Goal: Task Accomplishment & Management: Use online tool/utility

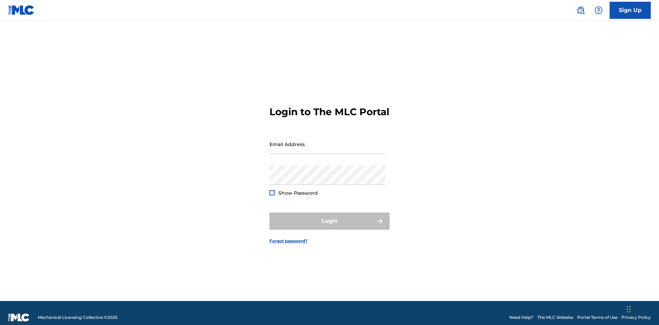
scroll to position [9, 0]
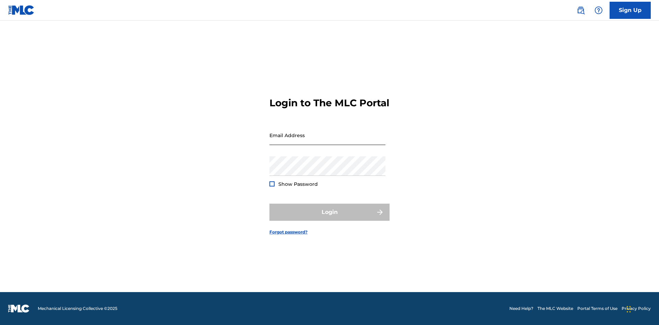
click at [327, 141] on input "Email Address" at bounding box center [327, 136] width 116 height 20
type input "Duke.McTesterson@gmail.com"
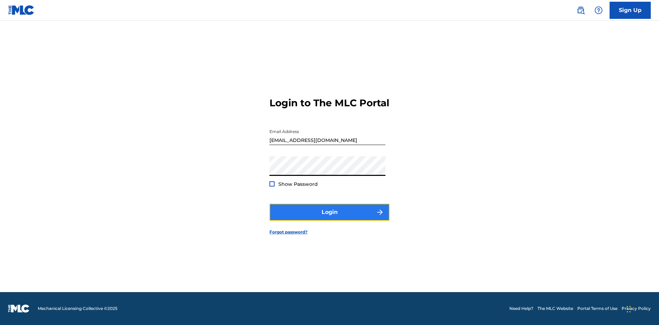
click at [330, 218] on button "Login" at bounding box center [329, 212] width 120 height 17
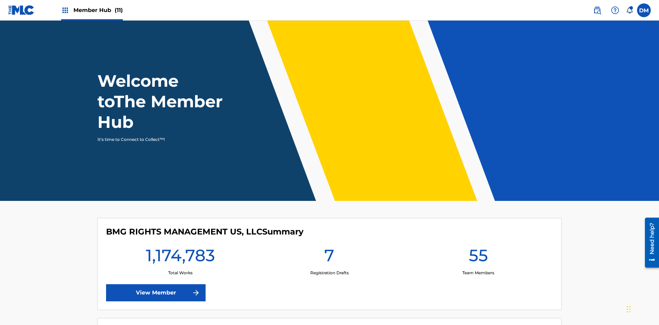
click at [92, 10] on span "Member Hub (11)" at bounding box center [97, 10] width 49 height 8
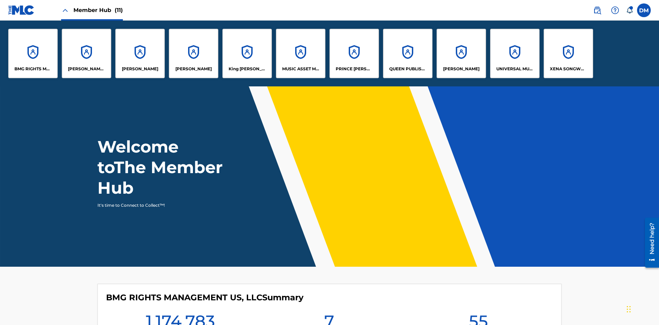
scroll to position [25, 0]
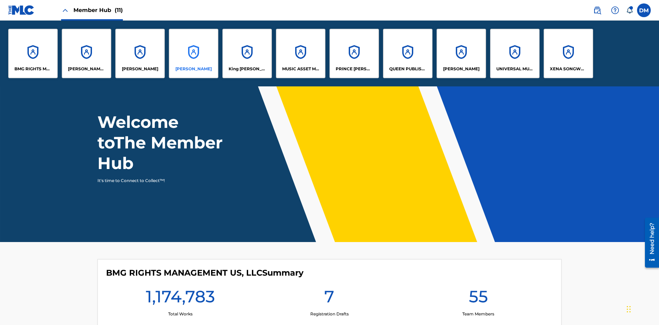
click at [194, 69] on p "EYAMA MCSINGER" at bounding box center [193, 69] width 36 height 6
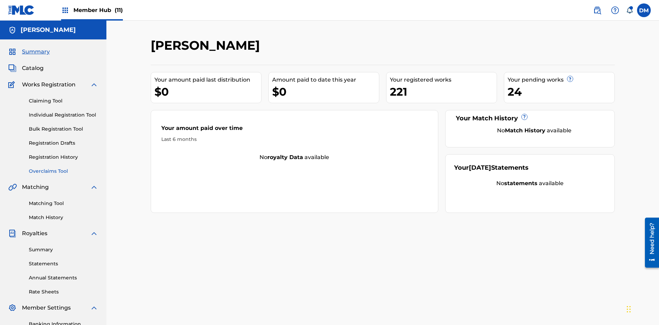
click at [64, 168] on link "Overclaims Tool" at bounding box center [63, 171] width 69 height 7
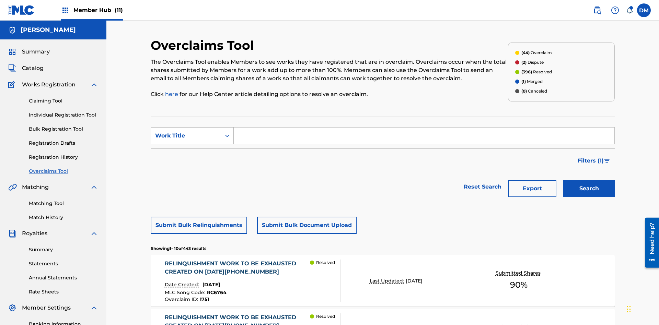
click at [186, 132] on div "Work Title" at bounding box center [186, 136] width 62 height 8
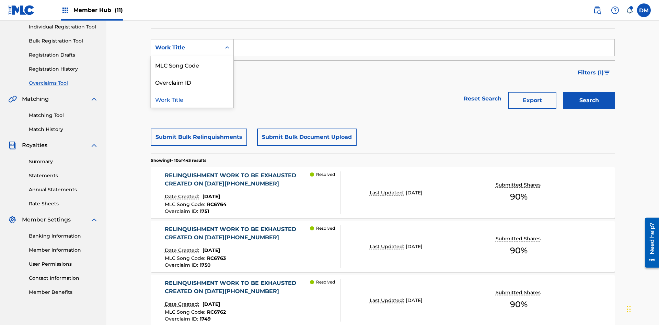
click at [192, 82] on div "Overclaim ID" at bounding box center [192, 81] width 82 height 17
click at [424, 49] on input "Search Form" at bounding box center [424, 47] width 381 height 16
click at [589, 92] on button "Search" at bounding box center [588, 100] width 51 height 17
